Goal: Task Accomplishment & Management: Manage account settings

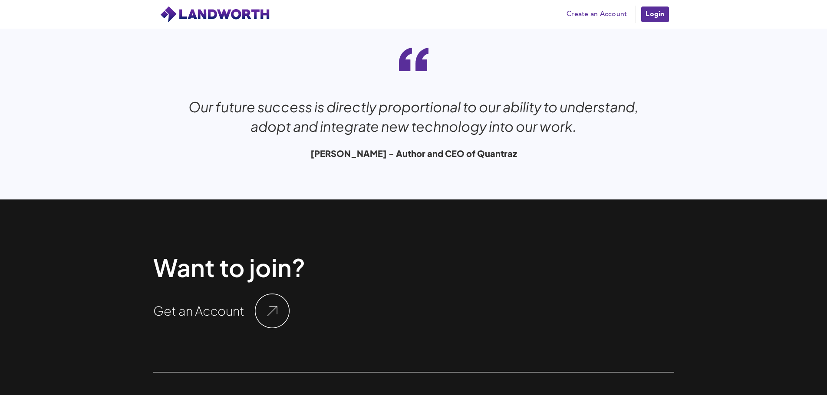
scroll to position [2900, 0]
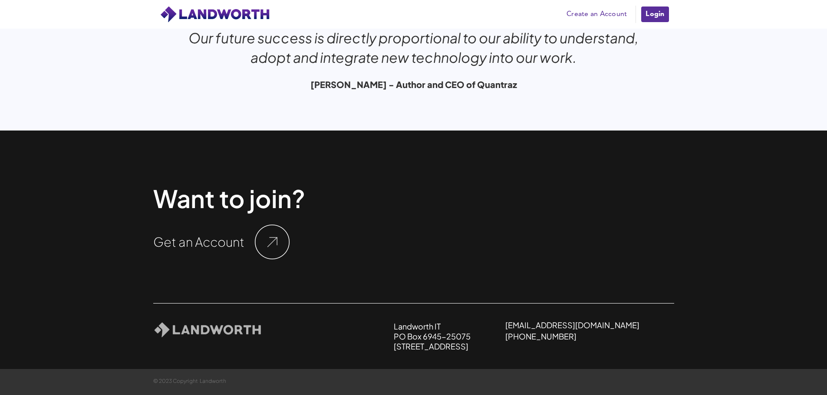
click at [273, 243] on img at bounding box center [272, 242] width 35 height 35
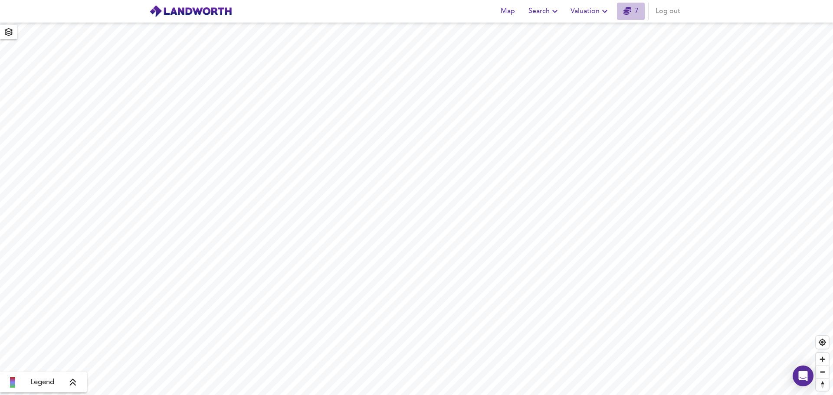
click at [635, 11] on link "7" at bounding box center [631, 11] width 15 height 12
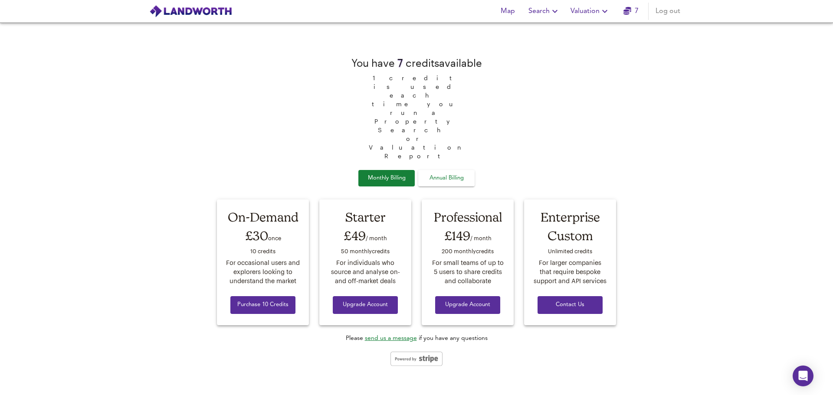
click at [604, 12] on icon "button" at bounding box center [605, 11] width 10 height 10
click at [551, 11] on icon "button" at bounding box center [555, 11] width 10 height 10
